Goal: Transaction & Acquisition: Purchase product/service

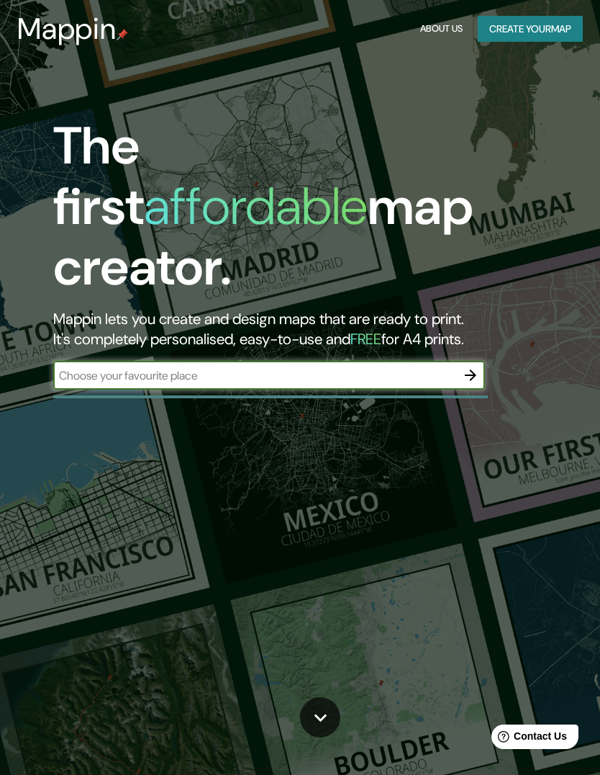
click at [415, 367] on input "text" at bounding box center [254, 375] width 403 height 17
type input "[PERSON_NAME][GEOGRAPHIC_DATA] [GEOGRAPHIC_DATA]"
click at [474, 369] on icon "button" at bounding box center [471, 375] width 12 height 12
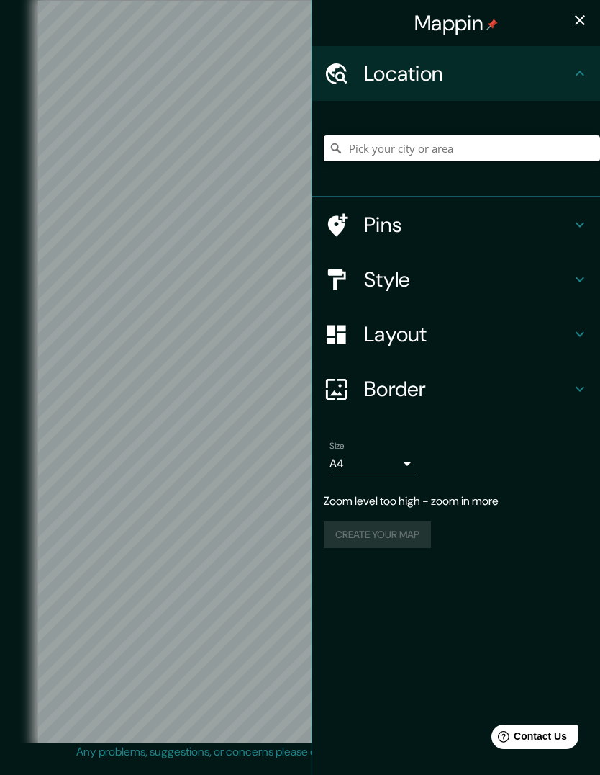
click at [539, 146] on input "Pick your city or area" at bounding box center [462, 148] width 276 height 26
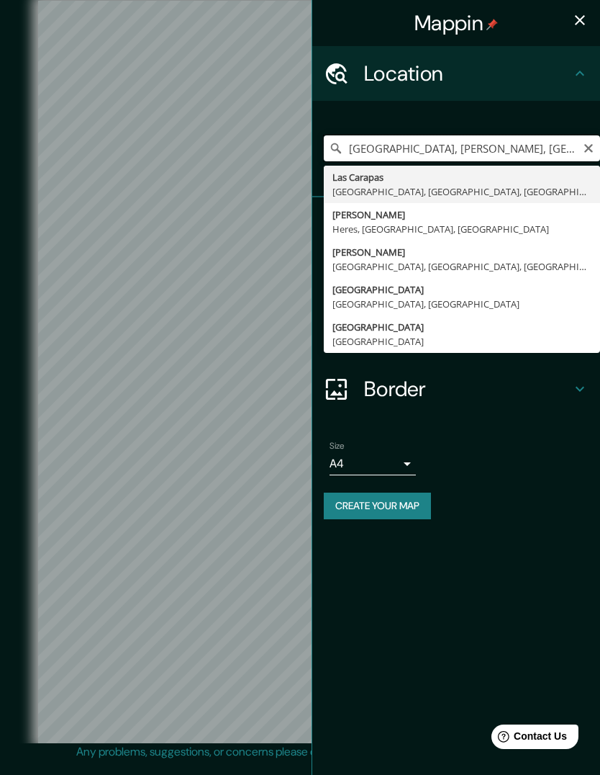
type input "[GEOGRAPHIC_DATA], [PERSON_NAME], [GEOGRAPHIC_DATA]"
click at [594, 147] on icon "Clear" at bounding box center [589, 149] width 12 height 12
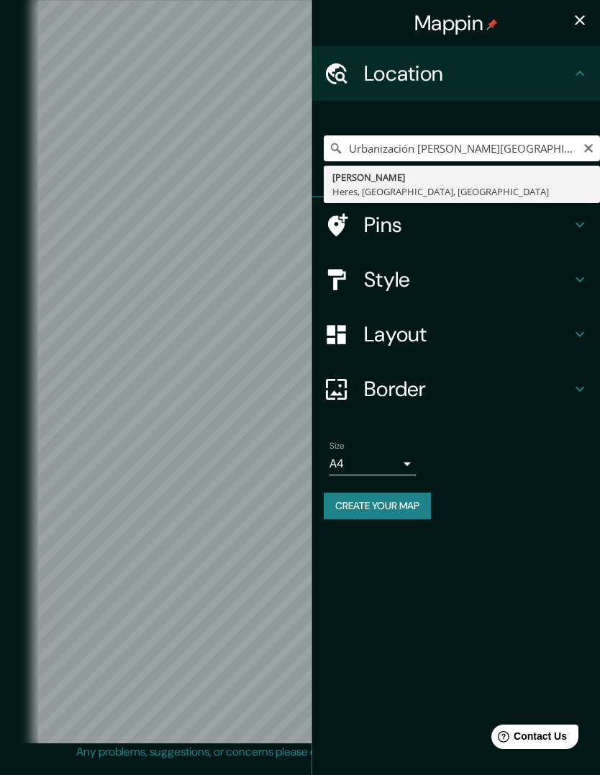
type input "[PERSON_NAME], Heres, [GEOGRAPHIC_DATA], [GEOGRAPHIC_DATA]"
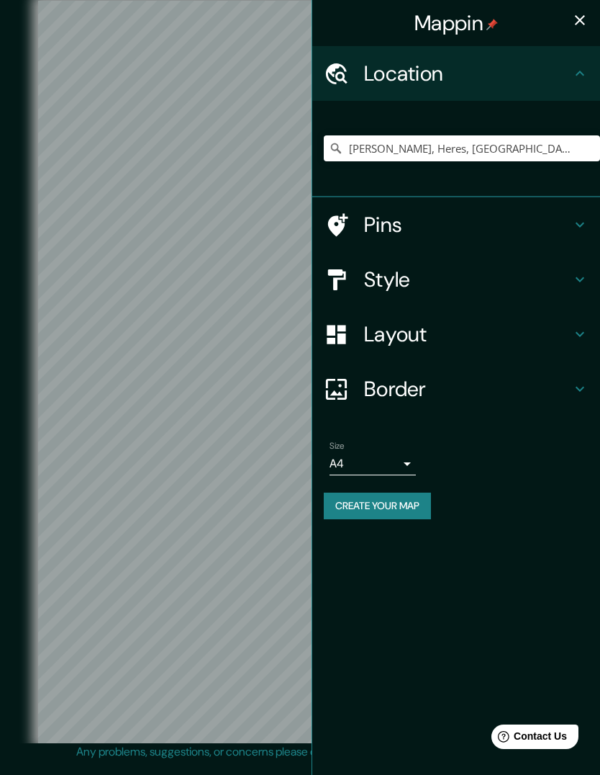
click at [571, 32] on div "Mappin" at bounding box center [456, 23] width 288 height 46
click at [574, 20] on icon "button" at bounding box center [580, 20] width 17 height 17
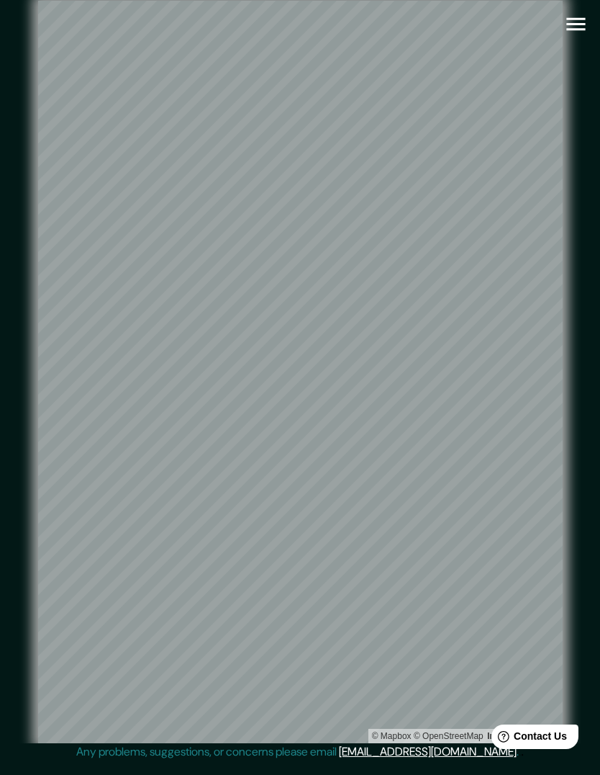
click at [572, 31] on icon "button" at bounding box center [576, 24] width 25 height 25
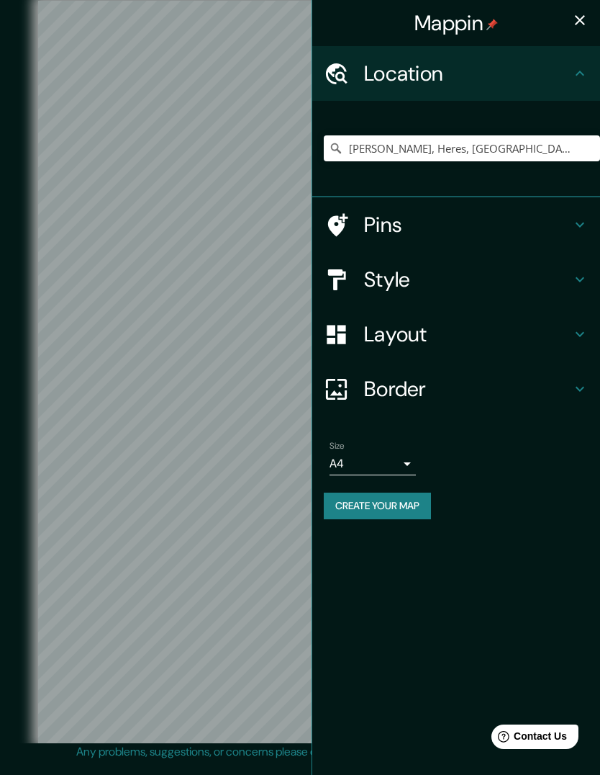
click at [487, 268] on h4 "Style" at bounding box center [467, 279] width 207 height 26
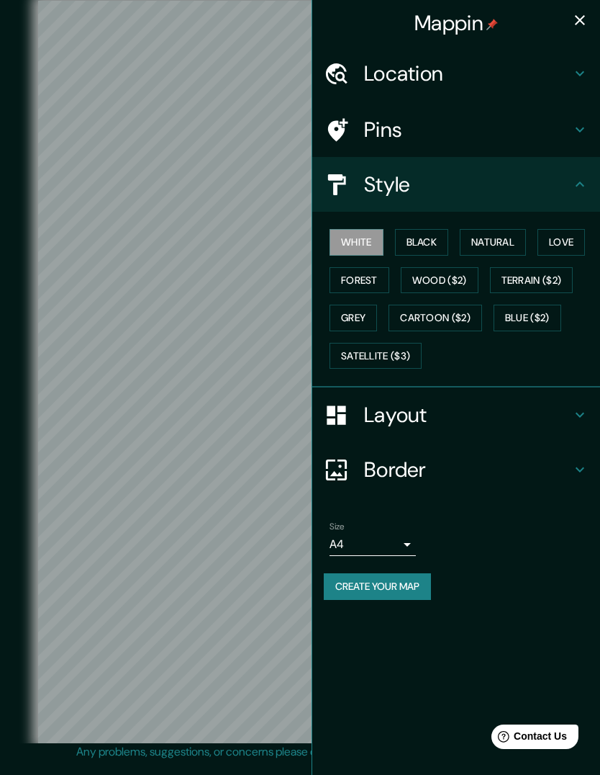
click at [502, 242] on button "Natural" at bounding box center [493, 242] width 66 height 27
click at [368, 275] on button "Forest" at bounding box center [360, 280] width 60 height 27
click at [373, 274] on button "Forest" at bounding box center [360, 280] width 60 height 27
click at [433, 241] on button "Black" at bounding box center [422, 242] width 54 height 27
click at [508, 235] on button "Natural" at bounding box center [493, 242] width 66 height 27
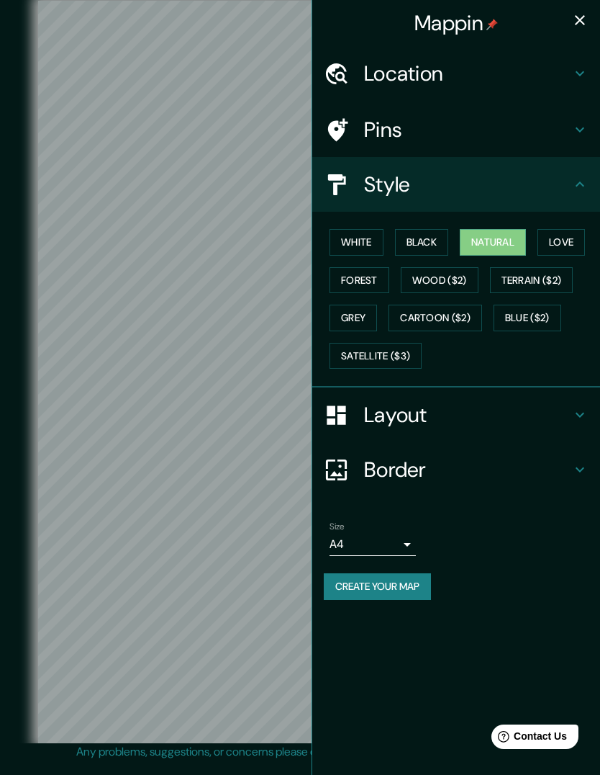
click at [581, 19] on icon "button" at bounding box center [580, 20] width 10 height 10
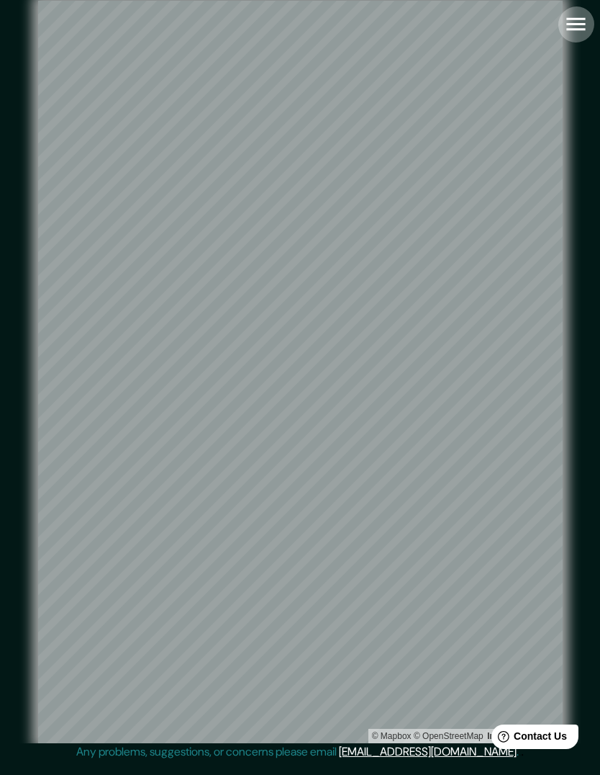
click at [572, 33] on icon "button" at bounding box center [576, 24] width 25 height 25
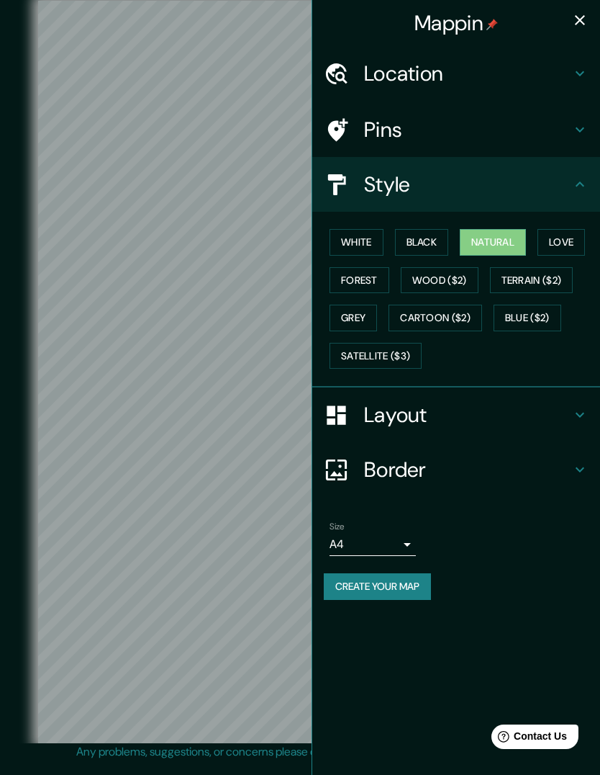
click at [461, 279] on button "Wood ($2)" at bounding box center [440, 280] width 78 height 27
click at [538, 278] on button "Terrain ($2)" at bounding box center [532, 280] width 84 height 27
click at [538, 312] on button "Blue ($2)" at bounding box center [528, 318] width 68 height 27
click at [460, 317] on button "Cartoon ($2)" at bounding box center [436, 318] width 94 height 27
click at [356, 319] on button "Grey" at bounding box center [354, 318] width 48 height 27
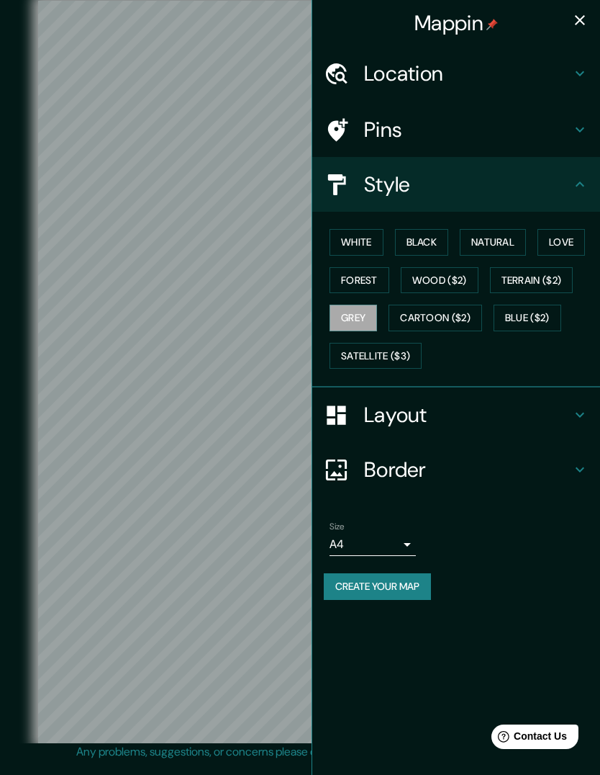
click at [399, 350] on button "Satellite ($3)" at bounding box center [376, 356] width 92 height 27
click at [585, 24] on icon "button" at bounding box center [580, 20] width 17 height 17
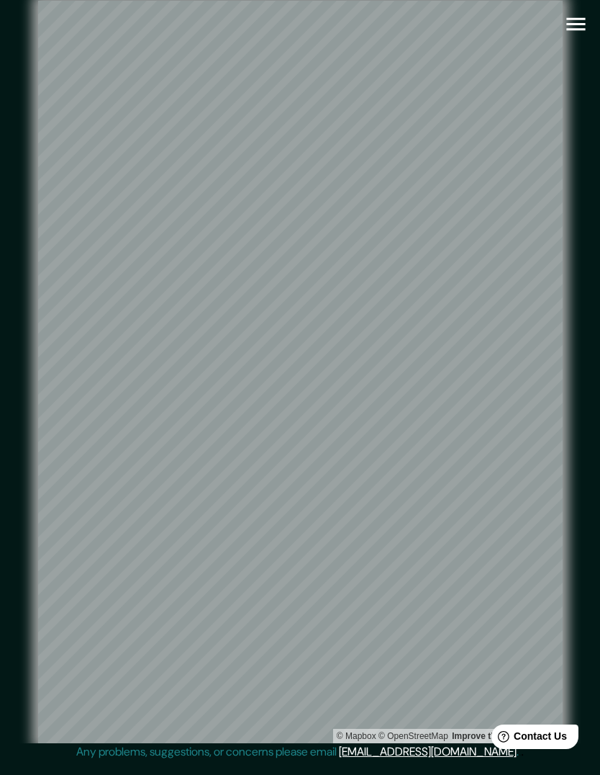
click at [578, 19] on icon "button" at bounding box center [576, 24] width 19 height 13
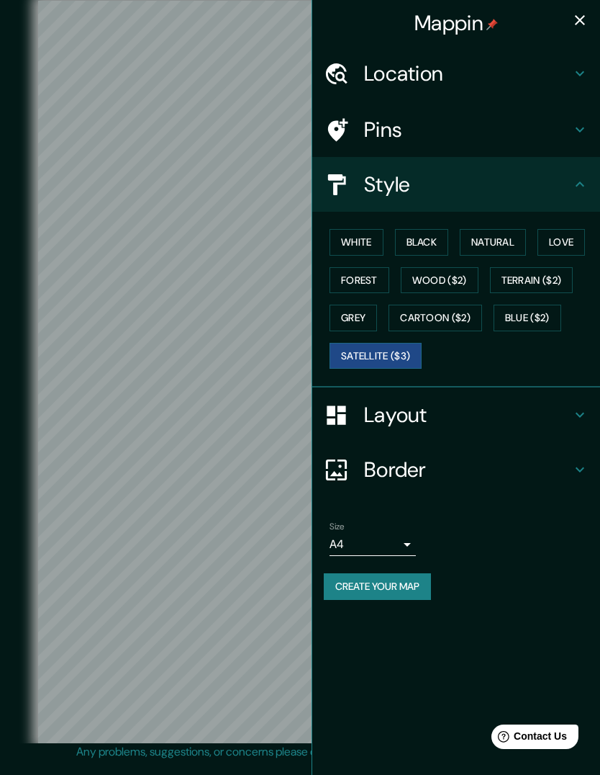
click at [583, 18] on icon "button" at bounding box center [580, 20] width 10 height 10
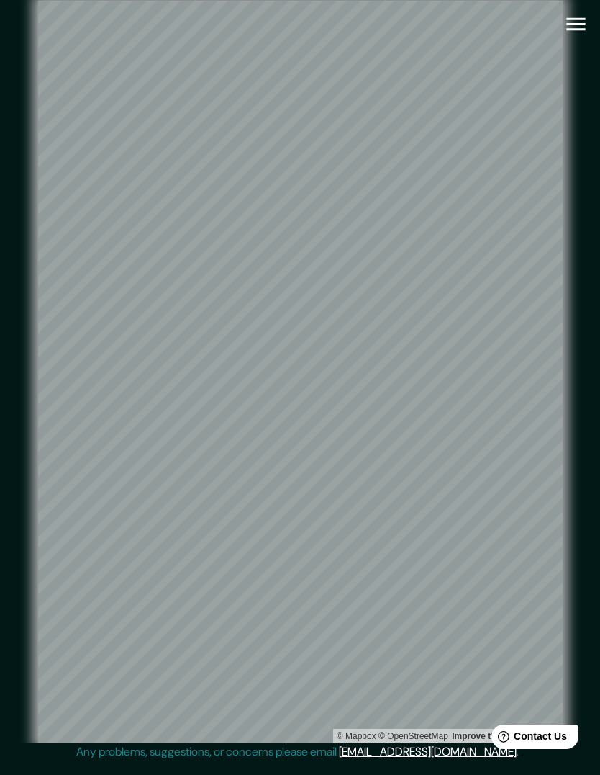
click at [577, 24] on icon "button" at bounding box center [576, 24] width 19 height 13
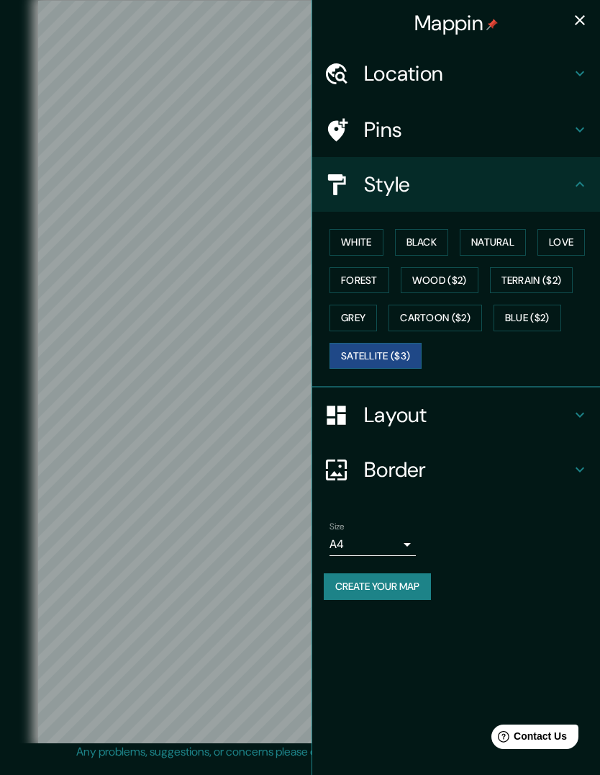
click at [356, 238] on button "White" at bounding box center [357, 242] width 54 height 27
click at [581, 183] on icon at bounding box center [580, 184] width 17 height 17
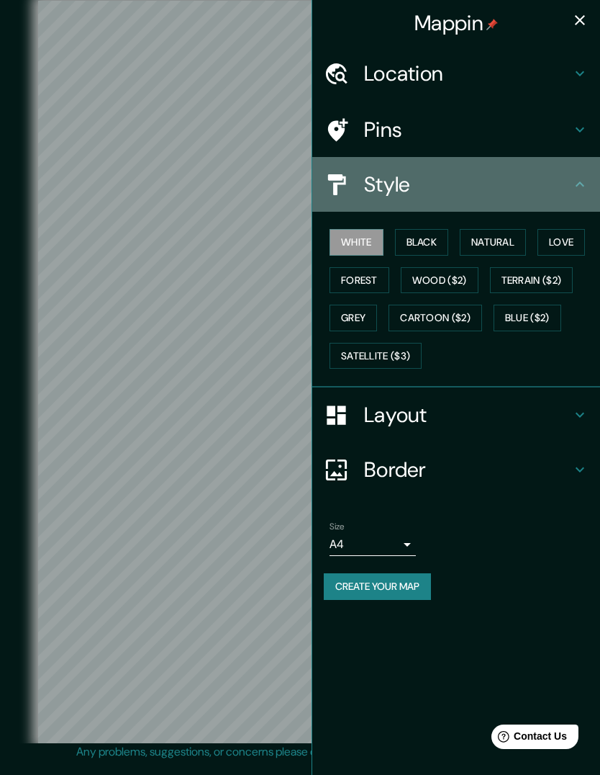
click at [575, 186] on icon at bounding box center [580, 184] width 17 height 17
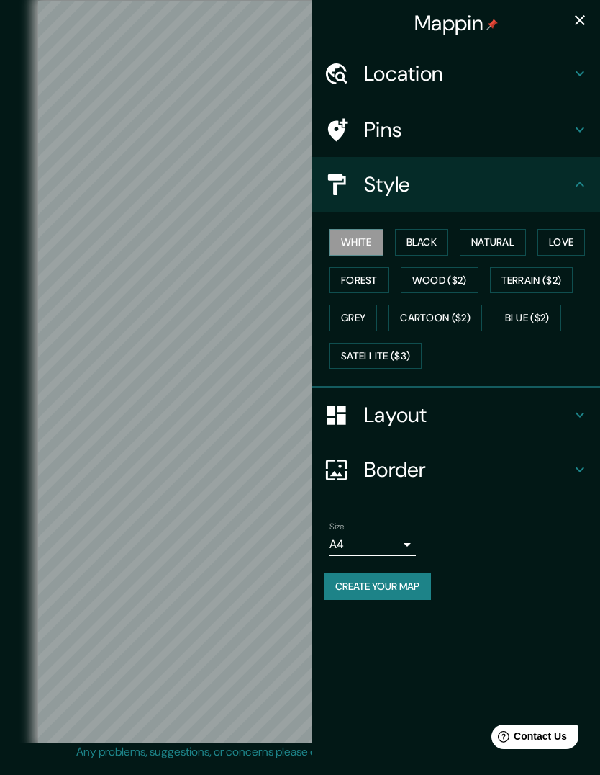
click at [581, 180] on icon at bounding box center [580, 184] width 17 height 17
click at [587, 410] on icon at bounding box center [580, 414] width 17 height 17
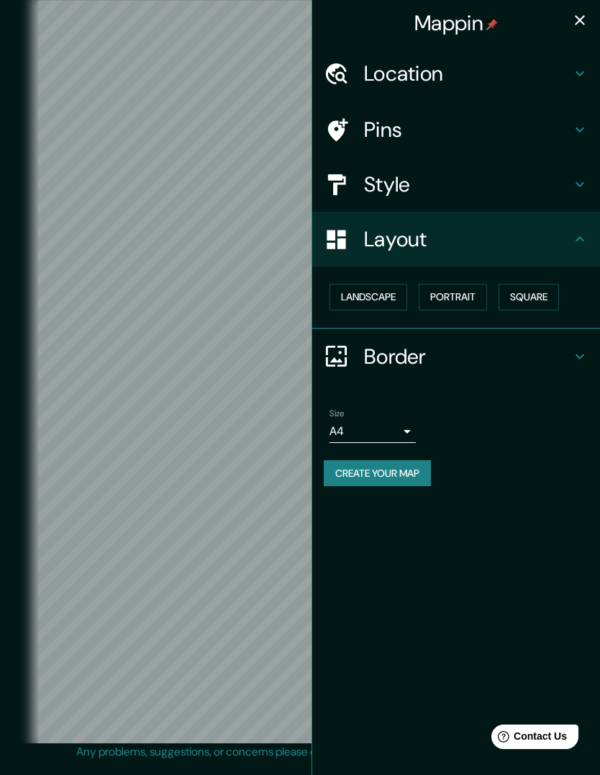
click at [379, 299] on button "Landscape" at bounding box center [369, 297] width 78 height 27
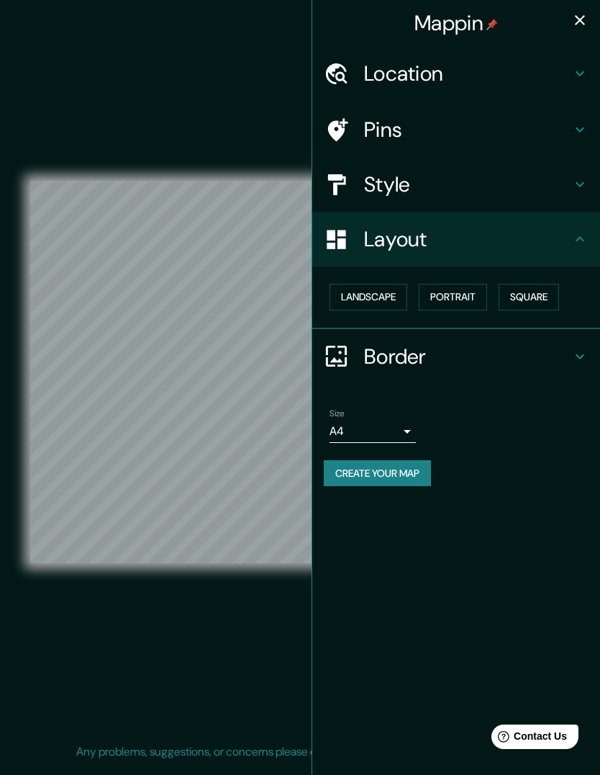
click at [464, 295] on button "Portrait" at bounding box center [453, 297] width 68 height 27
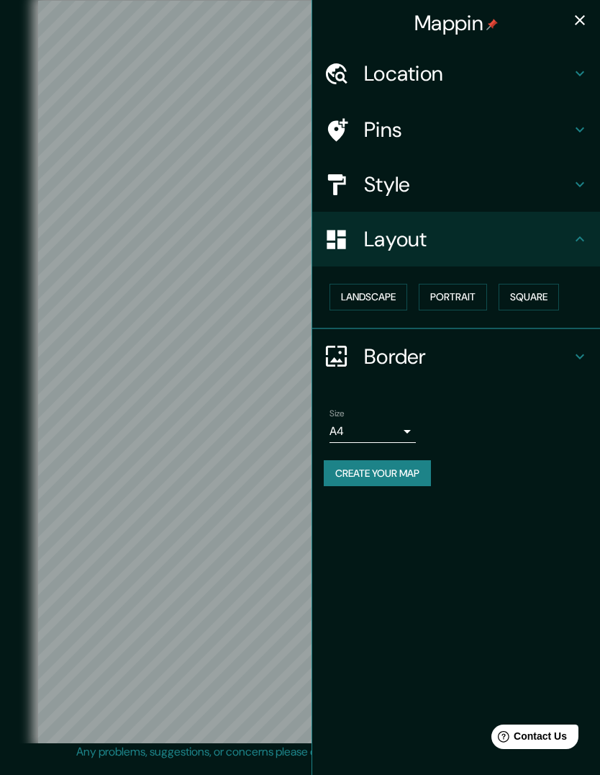
click at [541, 292] on button "Square" at bounding box center [529, 297] width 60 height 27
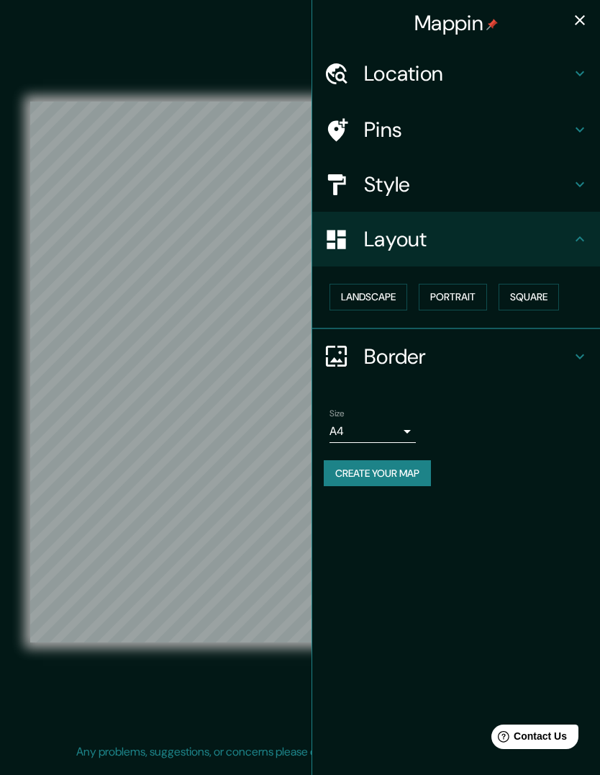
click at [475, 297] on button "Portrait" at bounding box center [453, 297] width 68 height 27
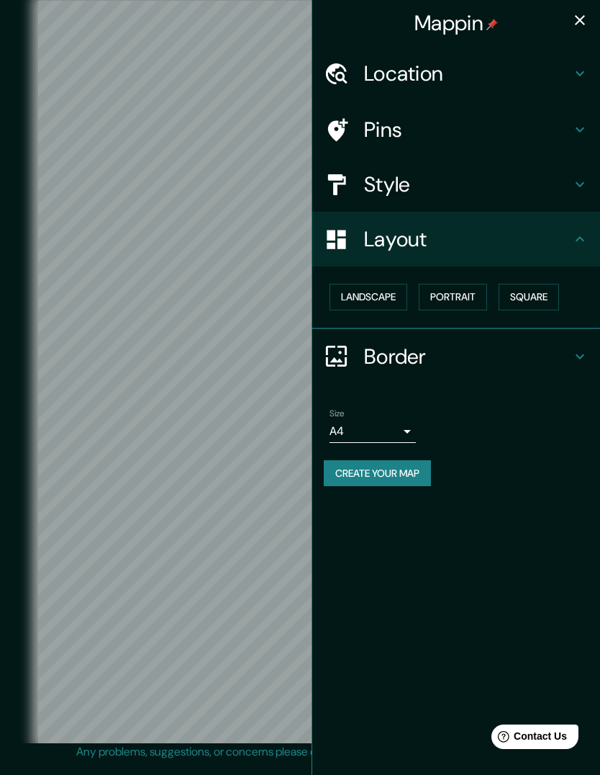
click at [540, 127] on h4 "Pins" at bounding box center [467, 130] width 207 height 26
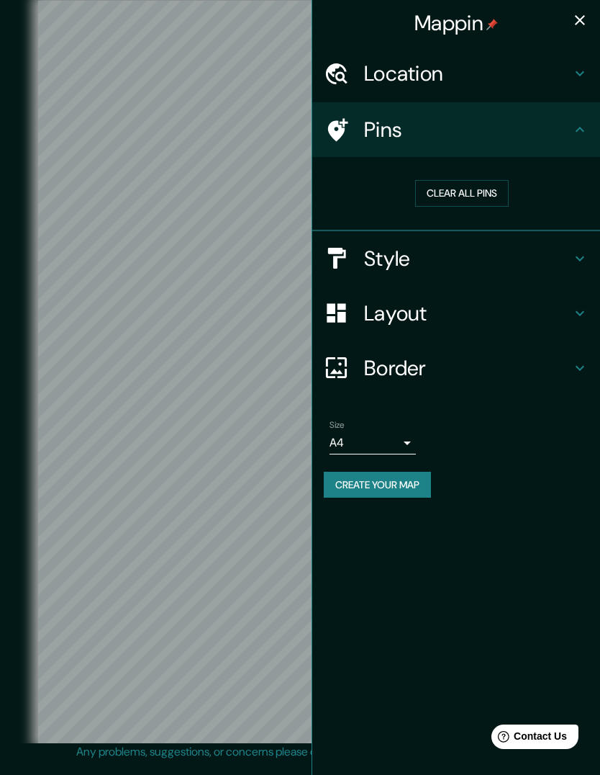
click at [555, 129] on h4 "Pins" at bounding box center [467, 130] width 207 height 26
click at [541, 306] on h4 "Layout" at bounding box center [467, 313] width 207 height 26
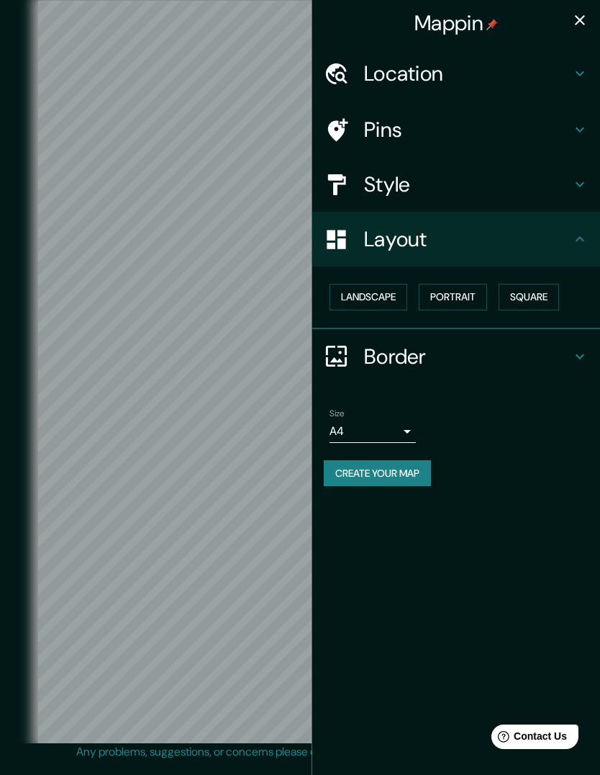
click at [557, 352] on h4 "Border" at bounding box center [467, 356] width 207 height 26
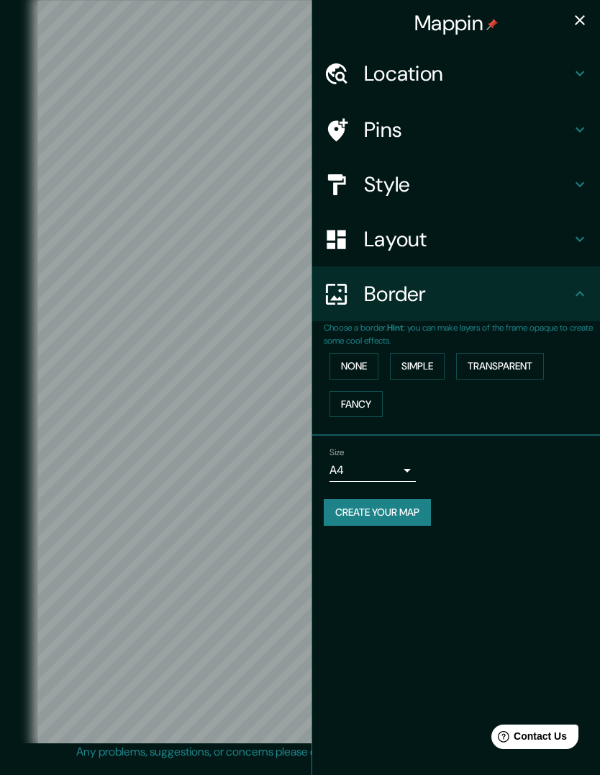
click at [434, 361] on button "Simple" at bounding box center [417, 366] width 55 height 27
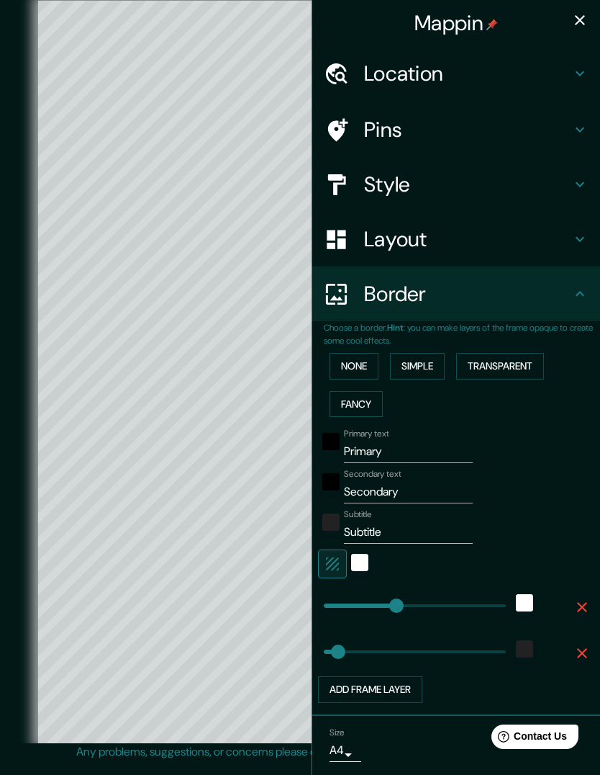
click at [524, 359] on button "Transparent" at bounding box center [500, 366] width 88 height 27
click at [370, 401] on button "Fancy" at bounding box center [356, 404] width 53 height 27
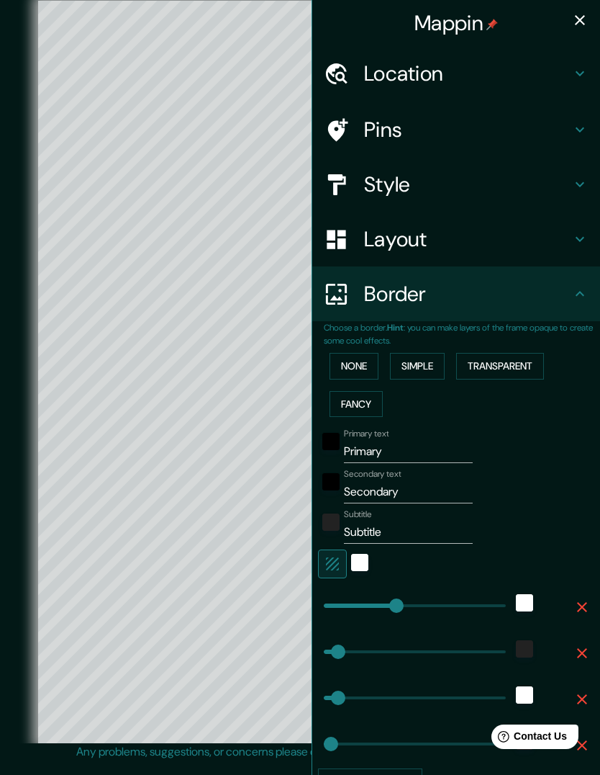
click at [356, 365] on button "None" at bounding box center [354, 366] width 49 height 27
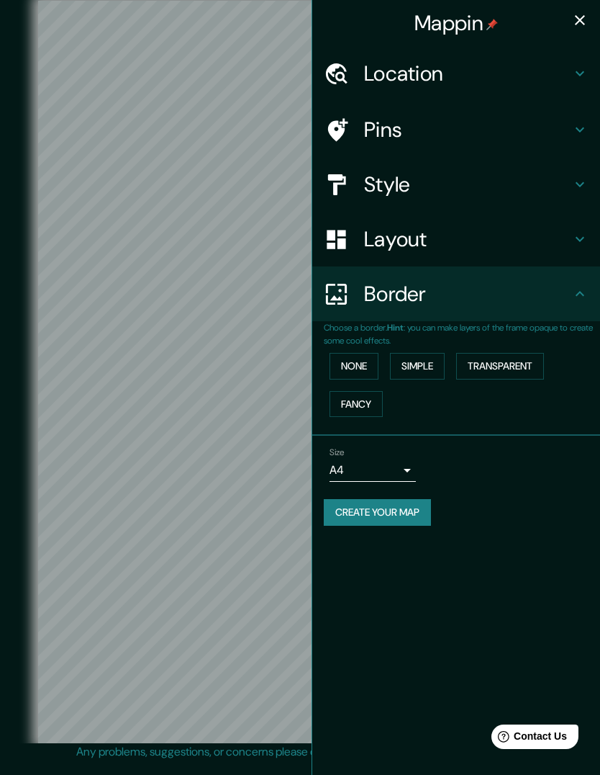
click at [512, 182] on h4 "Style" at bounding box center [467, 184] width 207 height 26
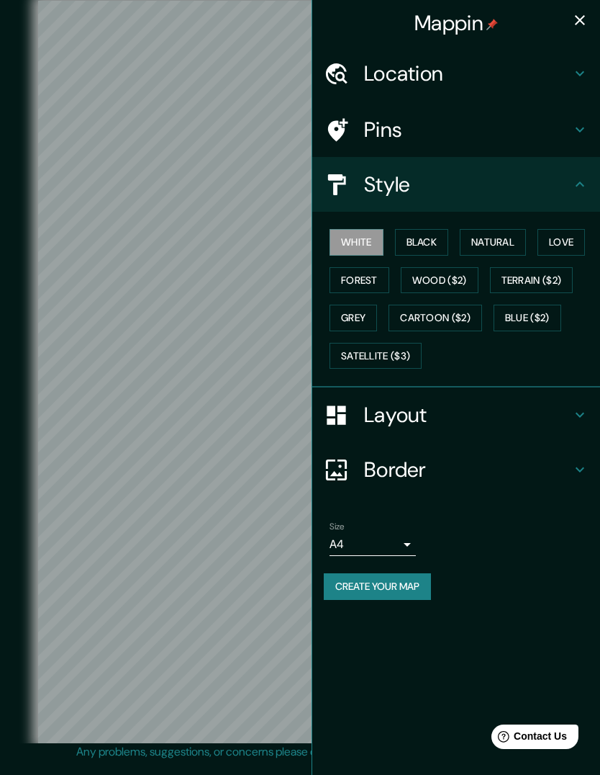
click at [502, 236] on button "Natural" at bounding box center [493, 242] width 66 height 27
click at [390, 587] on button "Create your map" at bounding box center [377, 586] width 107 height 27
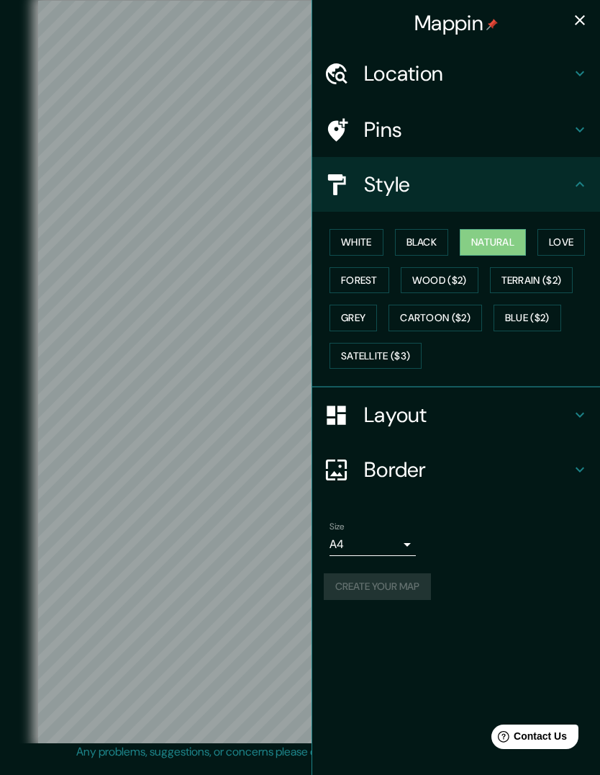
click at [412, 576] on div "Create your map" at bounding box center [456, 586] width 265 height 27
click at [509, 235] on button "Natural" at bounding box center [493, 242] width 66 height 27
click at [403, 576] on button "Create your map" at bounding box center [377, 586] width 107 height 27
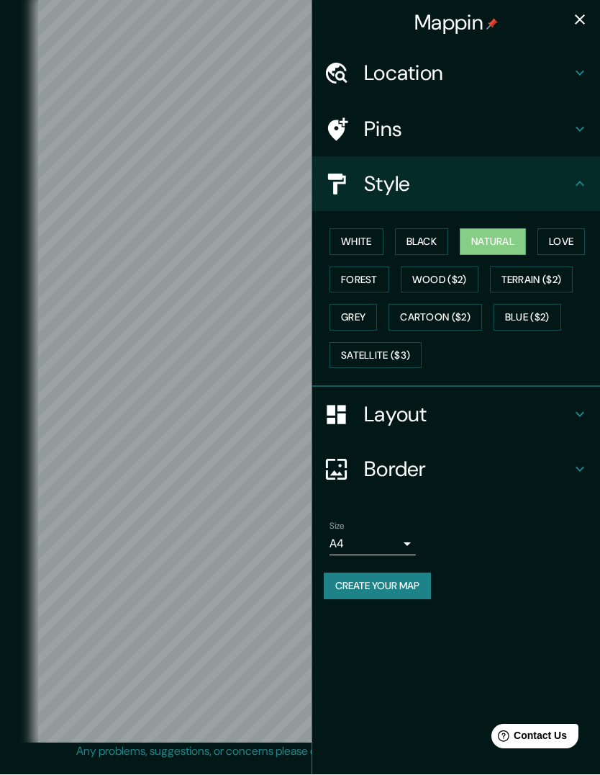
click at [576, 13] on icon "button" at bounding box center [580, 20] width 17 height 17
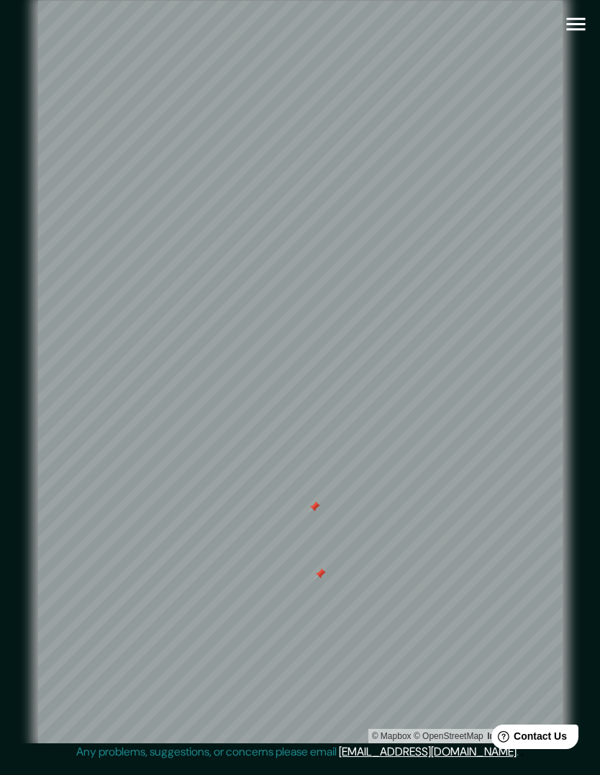
click at [317, 501] on div at bounding box center [315, 507] width 12 height 12
click at [317, 568] on div at bounding box center [321, 574] width 12 height 12
